Goal: Task Accomplishment & Management: Manage account settings

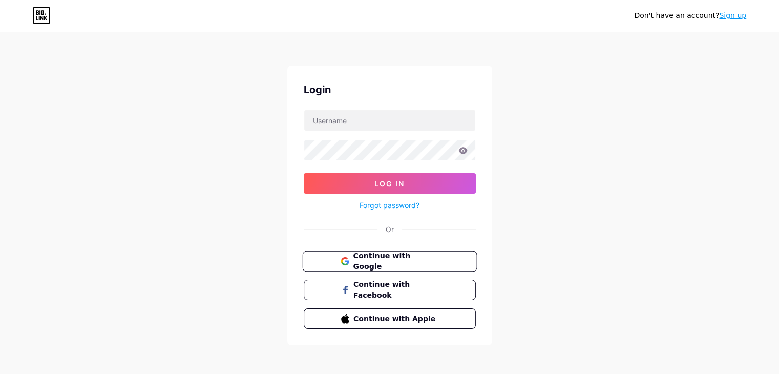
click at [391, 260] on span "Continue with Google" at bounding box center [396, 261] width 86 height 22
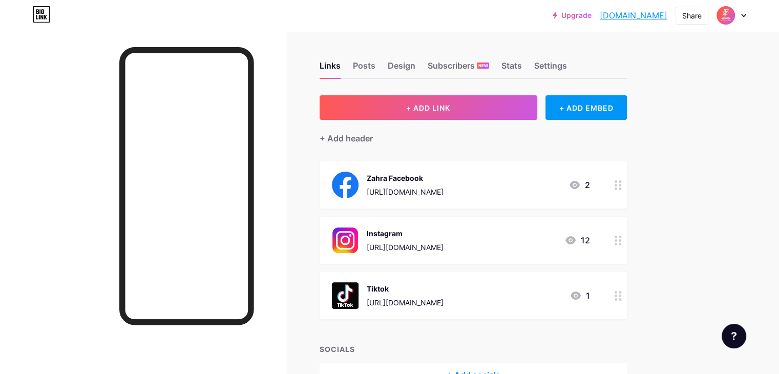
click at [731, 16] on img at bounding box center [726, 15] width 16 height 16
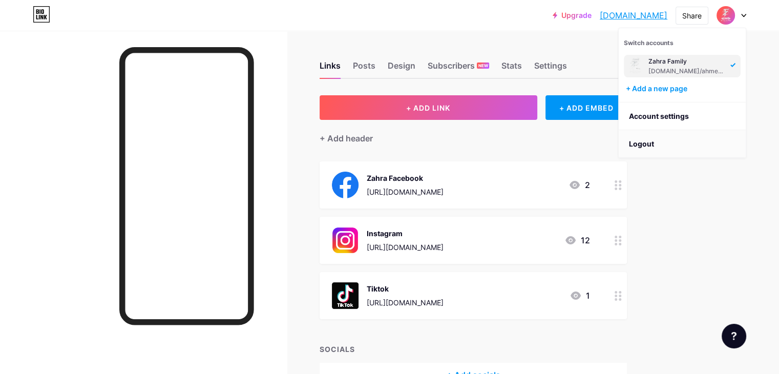
click at [661, 142] on li "Logout" at bounding box center [682, 144] width 127 height 28
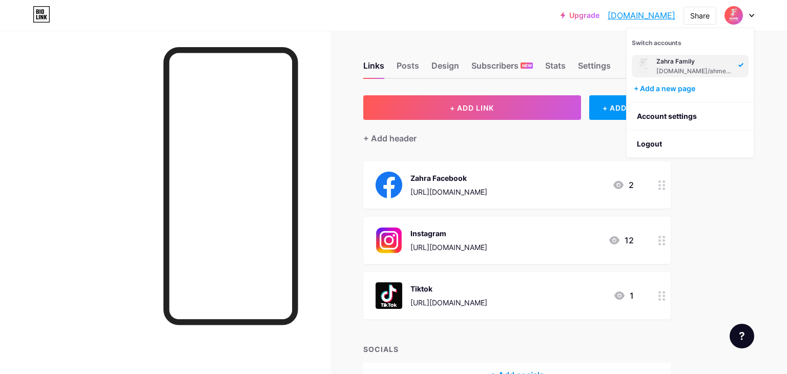
click at [641, 142] on html "Upgrade ahmedsokkerzahr... ahmedsokkerzahra.bio.link Share Switch accounts Zahr…" at bounding box center [393, 219] width 787 height 438
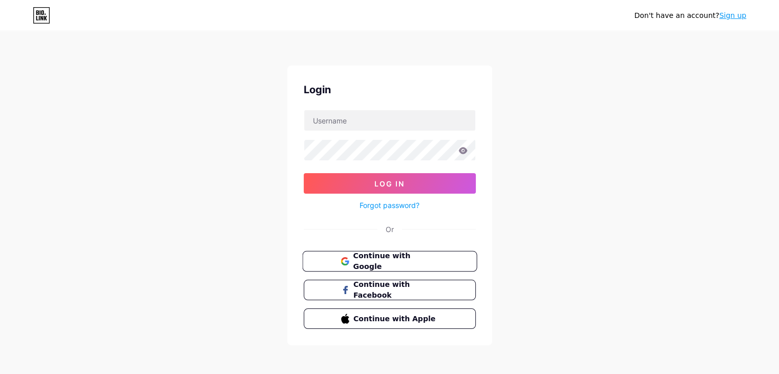
click at [406, 262] on span "Continue with Google" at bounding box center [396, 261] width 86 height 22
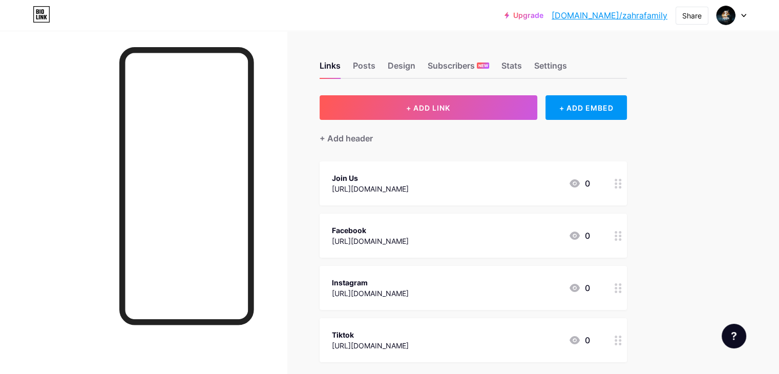
click at [581, 179] on icon at bounding box center [575, 183] width 12 height 12
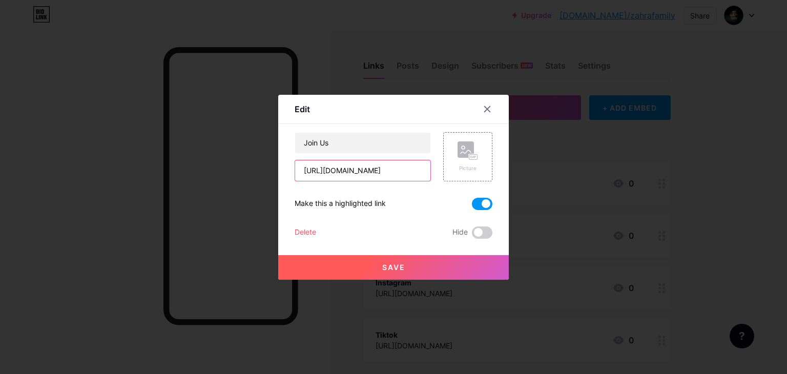
click at [374, 163] on input "https://forms.gle/GTyMQd3MCHxiHXQ69" at bounding box center [362, 170] width 135 height 20
paste input "https://forms.gle/N2kACeSHiZBf54qq9"
paste input "N2kACeSHiZBf54qq"
type input "https://forms.gle/N2kACeSHiZBf54qq9"
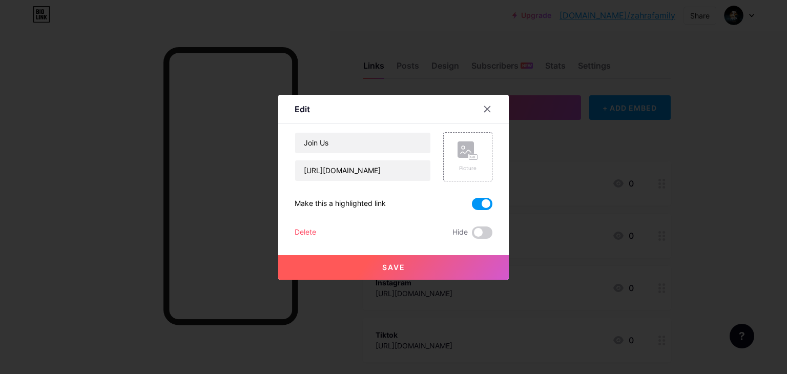
click at [438, 267] on button "Save" at bounding box center [393, 267] width 230 height 25
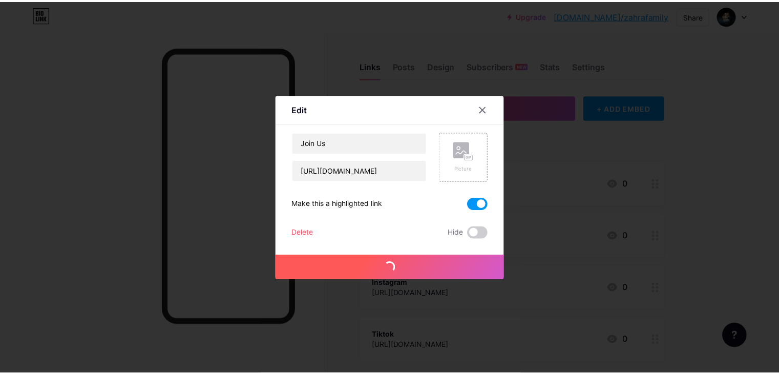
scroll to position [0, 0]
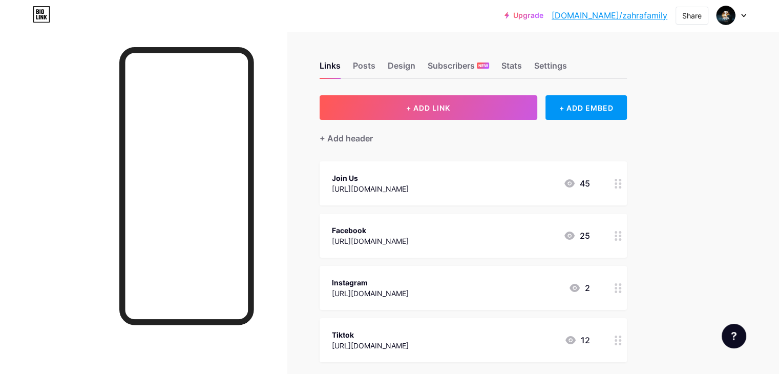
click at [616, 12] on link "bio.link/zahrafamily" at bounding box center [610, 15] width 116 height 12
click at [547, 181] on div "Join Us https://forms.gle/N2kACeSHiZBf54qq9 45" at bounding box center [461, 184] width 258 height 24
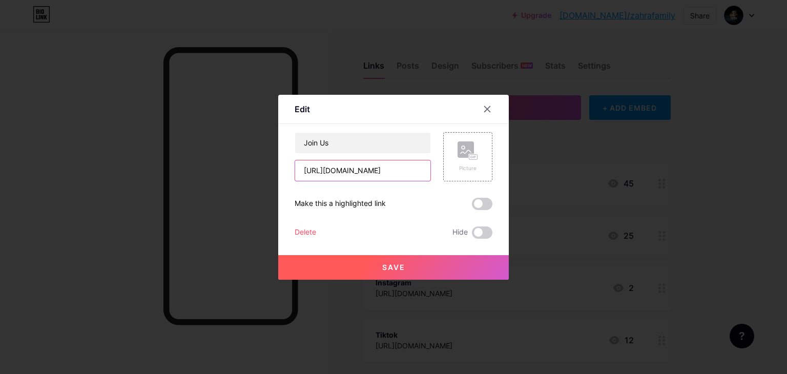
click at [393, 162] on input "https://forms.gle/N2kACeSHiZBf54qq9" at bounding box center [362, 170] width 135 height 20
click at [450, 267] on button "Save" at bounding box center [393, 267] width 230 height 25
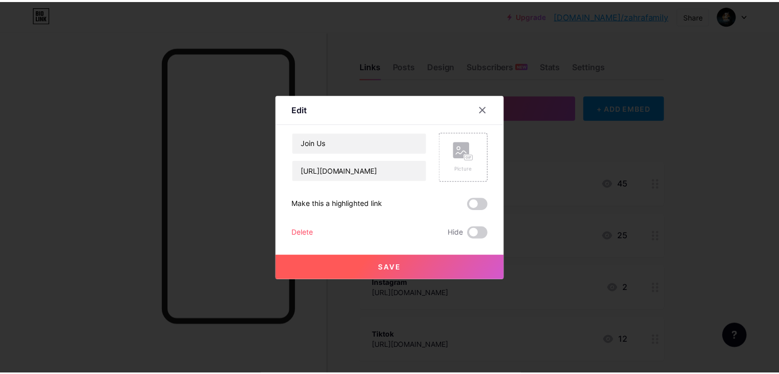
scroll to position [0, 0]
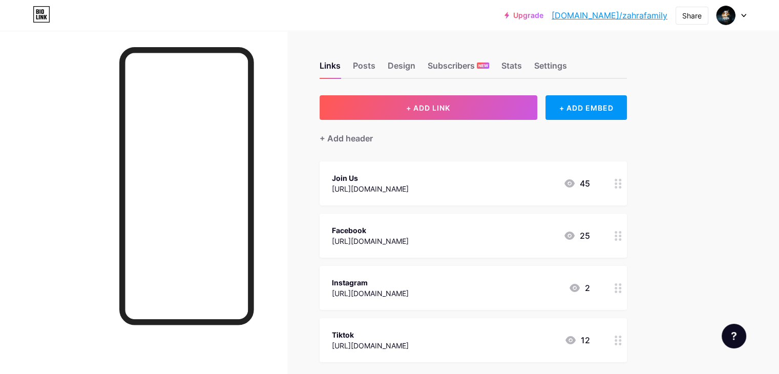
click at [646, 23] on div "Upgrade bio.link/zahraf... bio.link/zahrafamily" at bounding box center [586, 15] width 163 height 18
click at [645, 17] on link "bio.link/zahrafamily" at bounding box center [610, 15] width 116 height 12
click at [645, 14] on link "bio.link/zahrafamily" at bounding box center [610, 15] width 116 height 12
click at [486, 33] on div "Links Posts Design Subscribers NEW Stats Settings + ADD LINK + ADD EMBED + Add …" at bounding box center [335, 256] width 670 height 451
click at [617, 14] on link "bio.link/zahrafamily" at bounding box center [610, 15] width 116 height 12
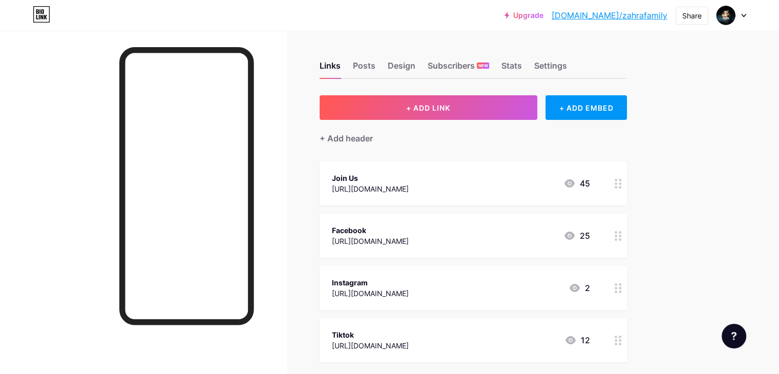
click at [736, 15] on div at bounding box center [732, 15] width 30 height 18
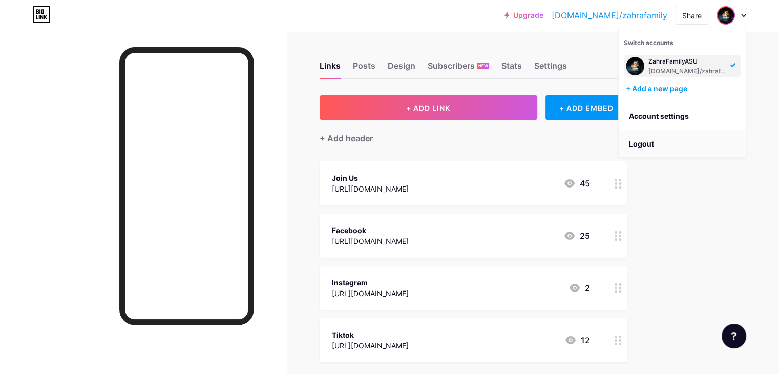
click at [648, 144] on li "Logout" at bounding box center [682, 144] width 127 height 28
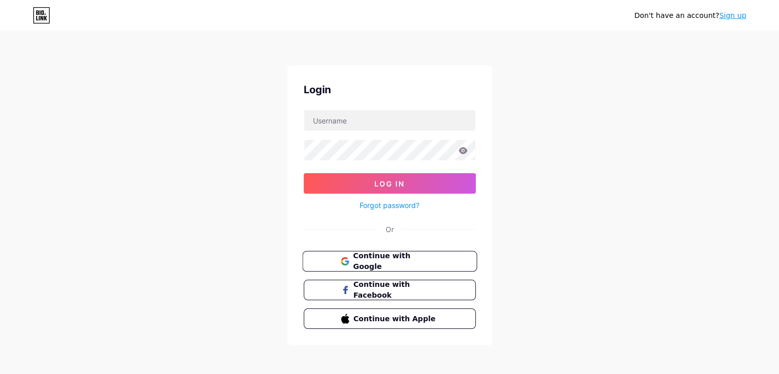
click at [414, 260] on span "Continue with Google" at bounding box center [396, 261] width 86 height 22
click at [437, 281] on button "Continue with Facebook" at bounding box center [389, 290] width 175 height 21
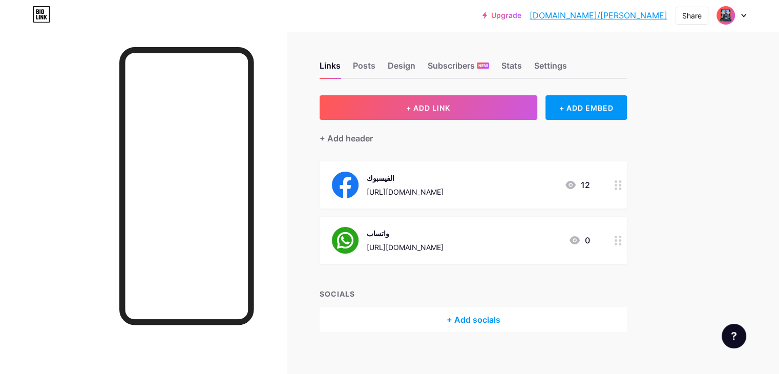
click at [739, 19] on div at bounding box center [732, 15] width 30 height 18
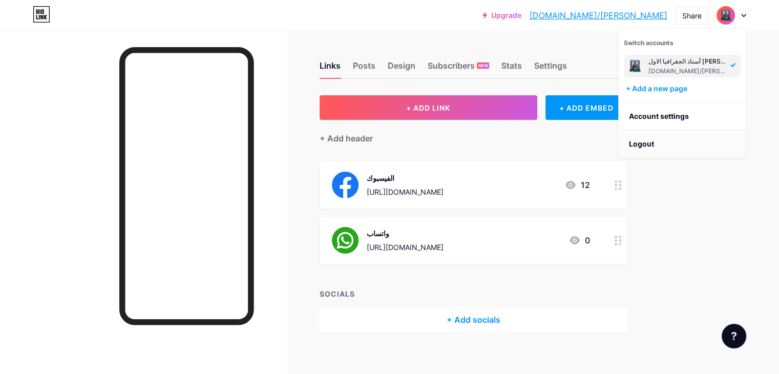
click at [689, 140] on li "Logout" at bounding box center [682, 144] width 127 height 28
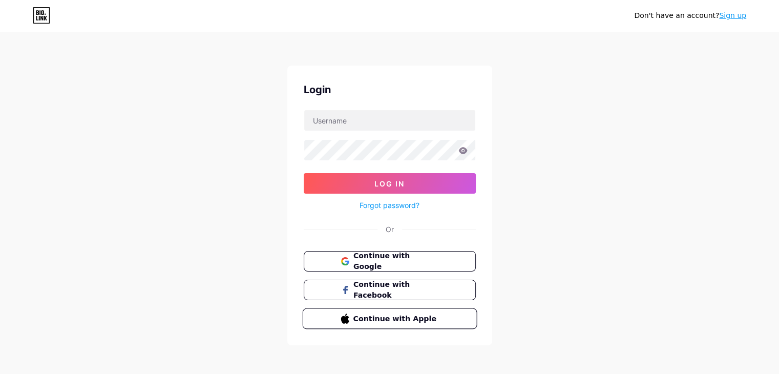
click at [424, 317] on span "Continue with Apple" at bounding box center [396, 318] width 86 height 11
